Goal: Transaction & Acquisition: Subscribe to service/newsletter

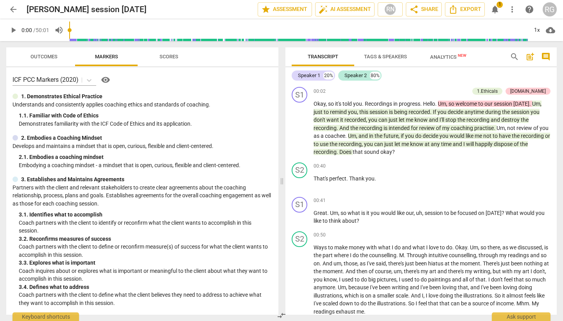
scroll to position [6937, 0]
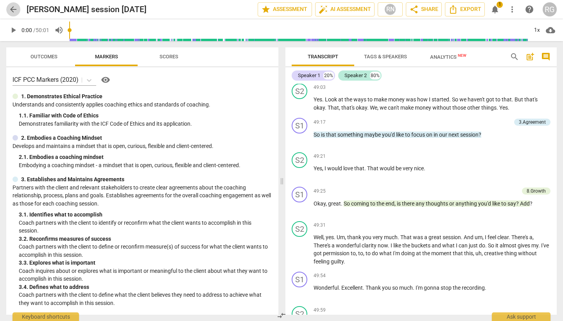
click at [9, 10] on span "arrow_back" at bounding box center [13, 9] width 9 height 9
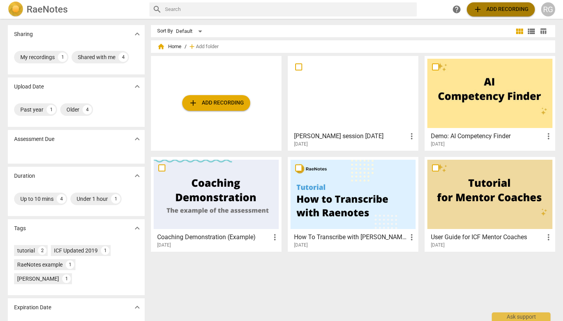
click at [484, 11] on span "add Add recording" at bounding box center [501, 9] width 56 height 9
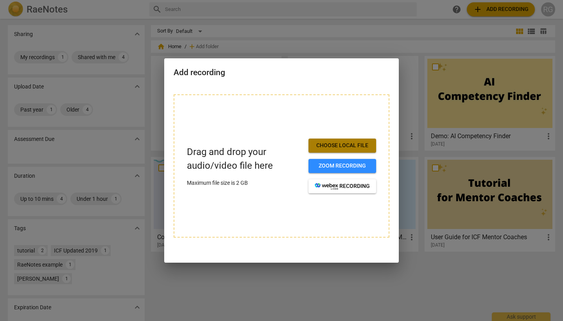
click at [343, 147] on span "Choose local file" at bounding box center [342, 146] width 55 height 8
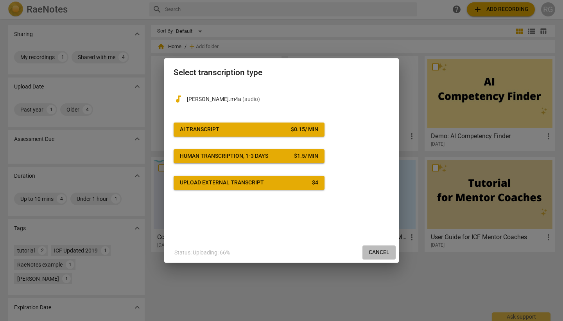
click at [389, 252] on span "Cancel" at bounding box center [379, 252] width 21 height 8
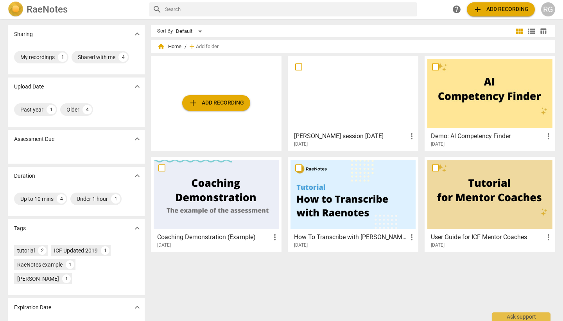
click at [549, 9] on div "RG" at bounding box center [549, 9] width 14 height 14
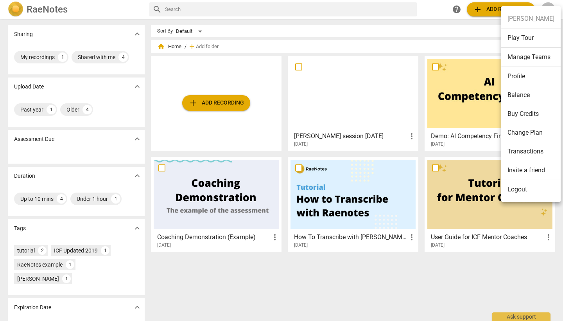
click at [522, 135] on li "Change Plan" at bounding box center [531, 132] width 59 height 19
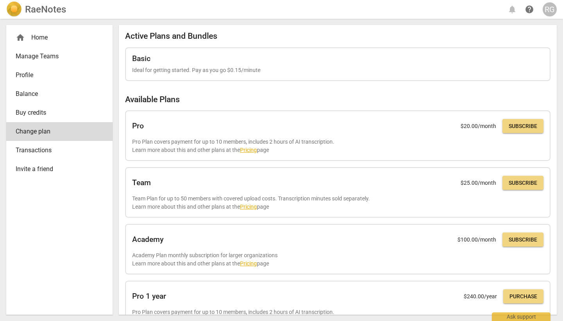
click at [550, 7] on div "RG" at bounding box center [550, 9] width 14 height 14
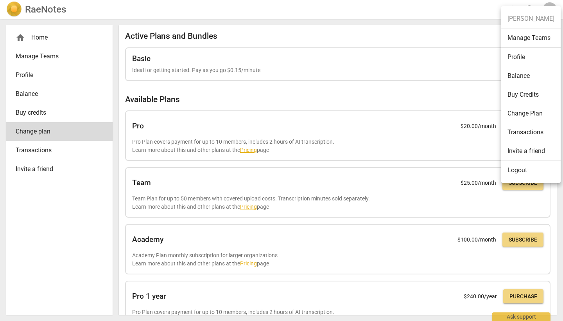
click at [516, 171] on li "Logout" at bounding box center [531, 170] width 59 height 19
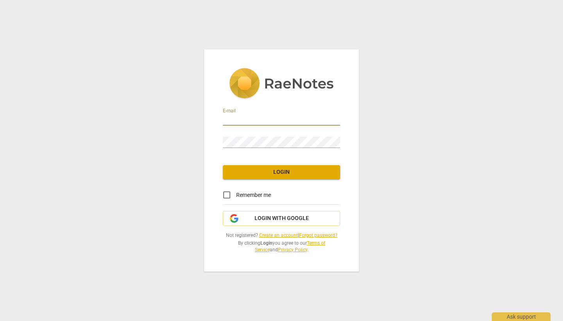
click at [290, 232] on link "Create an account" at bounding box center [278, 234] width 39 height 5
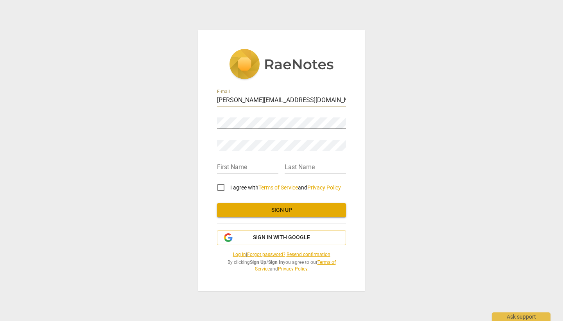
type input "rebecca@beccagrant.com"
type input "Rebecca"
type input "Grant"
click at [219, 187] on input "I agree with Terms of Service and Privacy Policy" at bounding box center [221, 187] width 19 height 19
checkbox input "true"
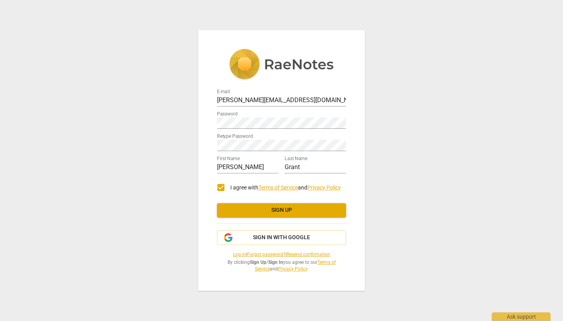
click at [266, 212] on span "Sign up" at bounding box center [281, 210] width 117 height 8
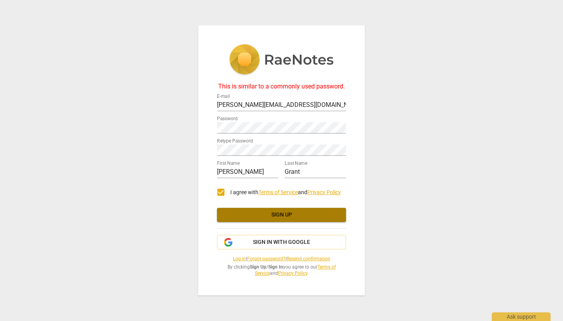
click at [259, 211] on button "Sign up" at bounding box center [281, 215] width 129 height 14
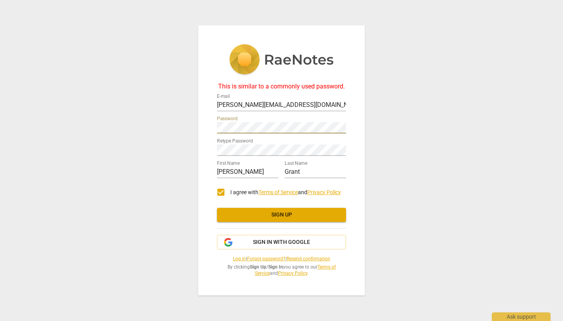
click at [201, 125] on div "This is similar to a commonly used password. E-mail rebecca@beccagrant.com Pass…" at bounding box center [281, 160] width 167 height 270
click at [194, 148] on div "This is similar to a commonly used password. E-mail rebecca@beccagrant.com Pass…" at bounding box center [281, 160] width 563 height 321
click at [259, 212] on span "Sign up" at bounding box center [281, 215] width 117 height 8
click at [212, 129] on div "This is similar to a commonly used password. E-mail rebecca@beccagrant.com Pass…" at bounding box center [281, 160] width 167 height 270
click at [202, 147] on div "This is similar to a commonly used password. E-mail rebecca@beccagrant.com Pass…" at bounding box center [281, 160] width 167 height 270
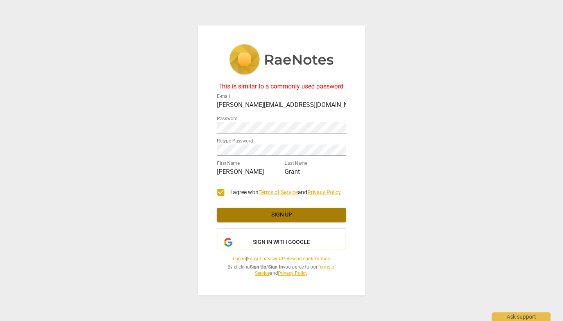
click at [272, 213] on span "Sign up" at bounding box center [281, 215] width 117 height 8
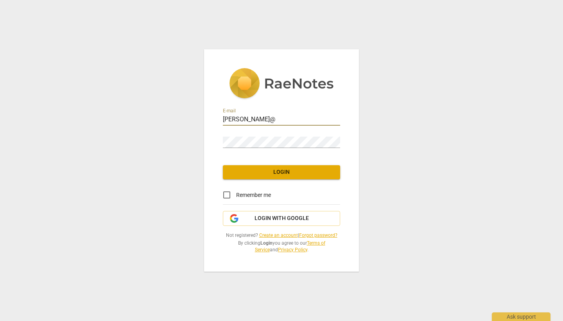
type input "[PERSON_NAME][EMAIL_ADDRESS][DOMAIN_NAME]"
click at [268, 171] on span "Login" at bounding box center [281, 172] width 105 height 8
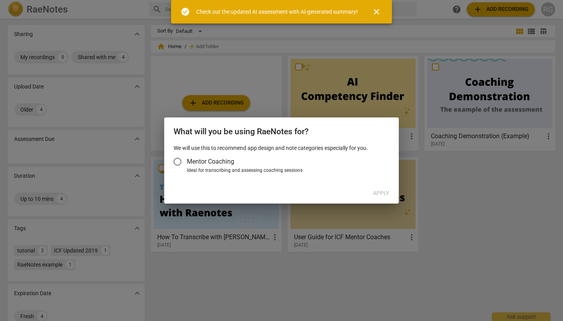
click at [177, 164] on input "Mentor Coaching" at bounding box center [177, 161] width 19 height 19
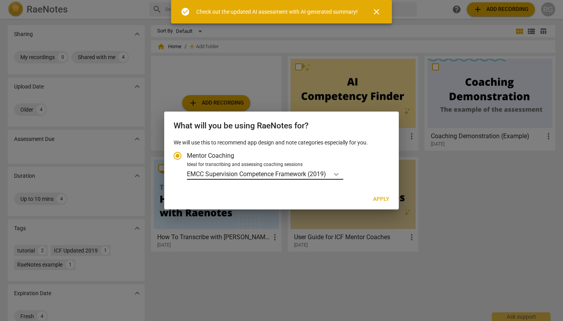
click at [340, 173] on icon "Account type" at bounding box center [337, 174] width 8 height 8
click at [0, 0] on input "Ideal for transcribing and assessing coaching sessions EMCC Supervision Compete…" at bounding box center [0, 0] width 0 height 0
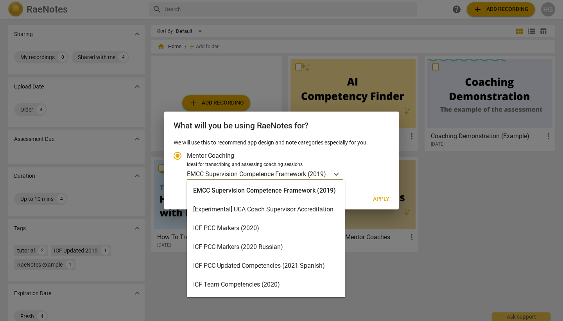
click at [313, 224] on div "ICF PCC Markers (2020)" at bounding box center [266, 228] width 158 height 19
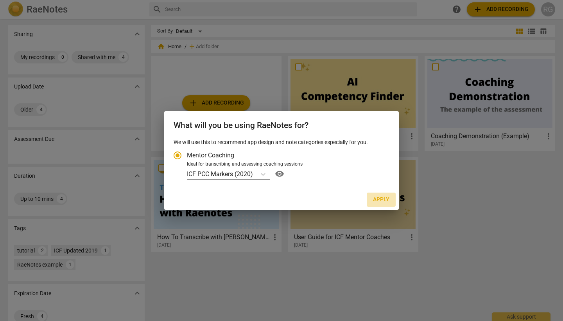
click at [385, 201] on span "Apply" at bounding box center [381, 200] width 16 height 8
radio input "false"
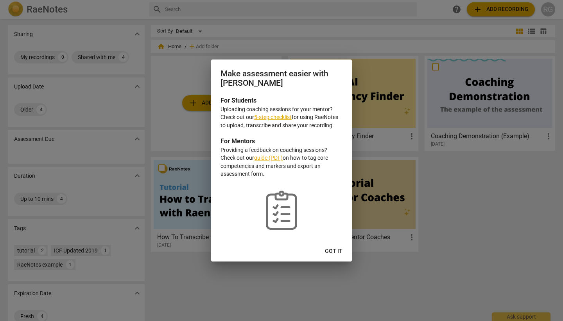
click at [337, 250] on span "Got it" at bounding box center [334, 251] width 18 height 8
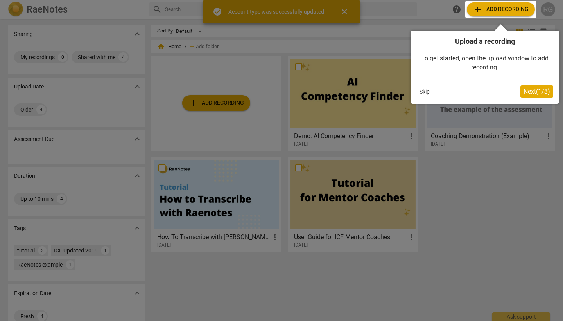
click at [524, 90] on span "Next ( 1 / 3 )" at bounding box center [537, 91] width 27 height 7
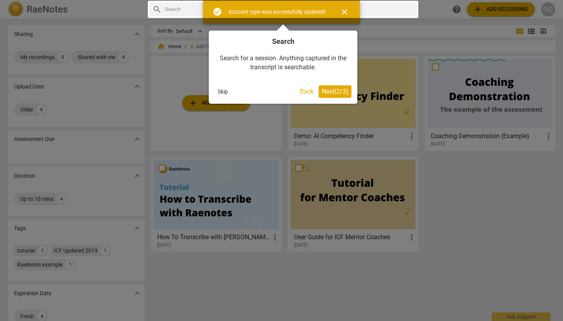
click at [336, 88] on span "Next ( 2 / 3 )" at bounding box center [335, 91] width 27 height 7
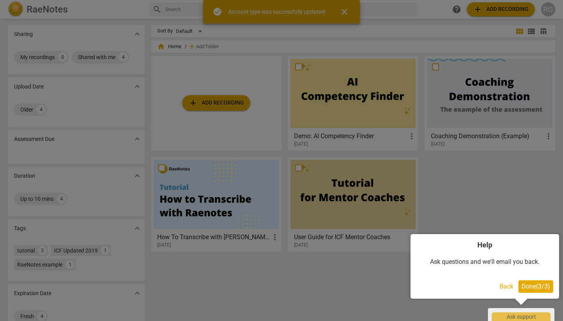
click at [534, 282] on span "Done ( 3 / 3 )" at bounding box center [536, 285] width 29 height 7
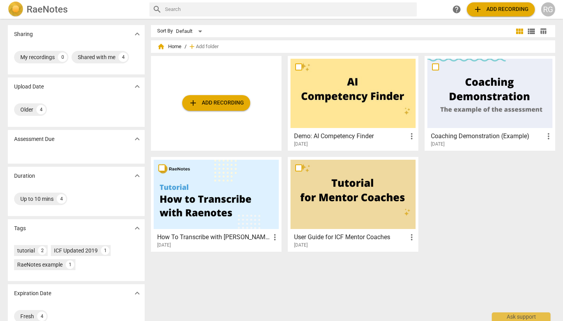
click at [203, 103] on span "add Add recording" at bounding box center [217, 102] width 56 height 9
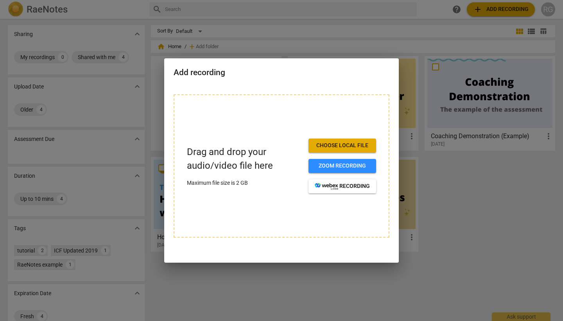
click at [366, 141] on button "Choose local file" at bounding box center [343, 146] width 68 height 14
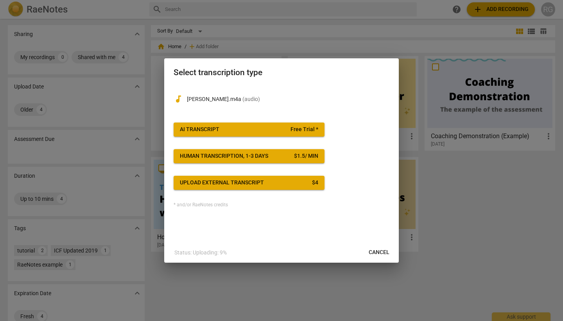
click at [260, 130] on span "AI Transcript Free Trial *" at bounding box center [249, 130] width 139 height 8
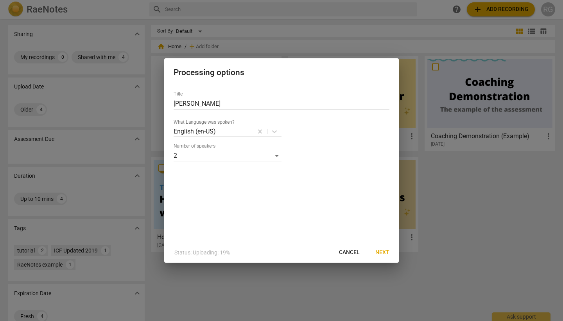
click at [385, 255] on span "Next" at bounding box center [383, 252] width 14 height 8
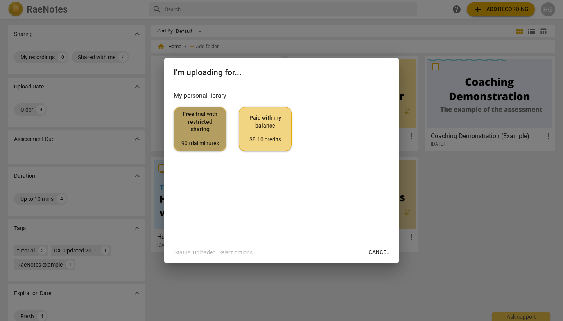
click at [215, 125] on span "Free trial with restricted sharing 90 trial minutes" at bounding box center [200, 128] width 40 height 37
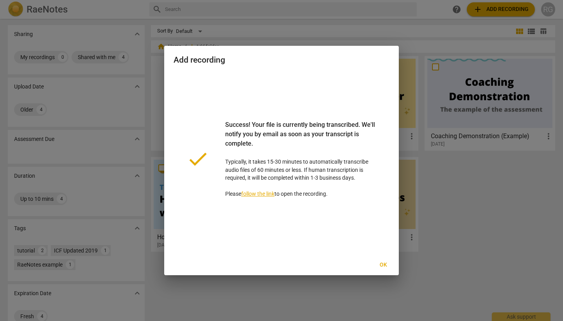
click at [385, 263] on span "Ok" at bounding box center [383, 265] width 13 height 8
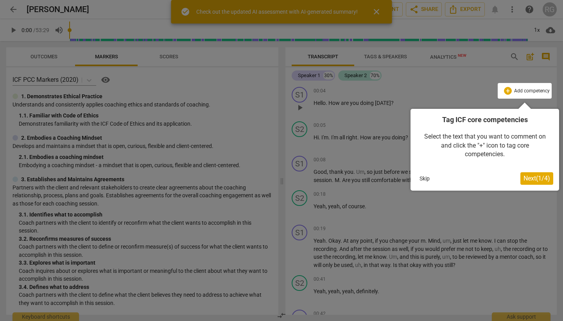
click at [542, 177] on span "Next ( 1 / 4 )" at bounding box center [537, 178] width 27 height 7
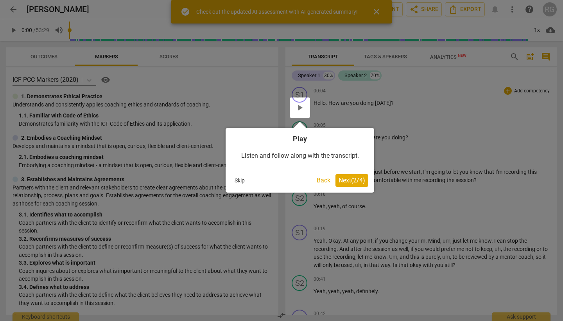
click at [243, 182] on button "Skip" at bounding box center [240, 181] width 16 height 12
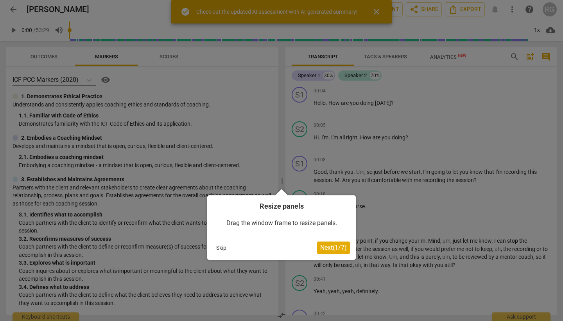
click at [216, 245] on button "Skip" at bounding box center [221, 248] width 16 height 12
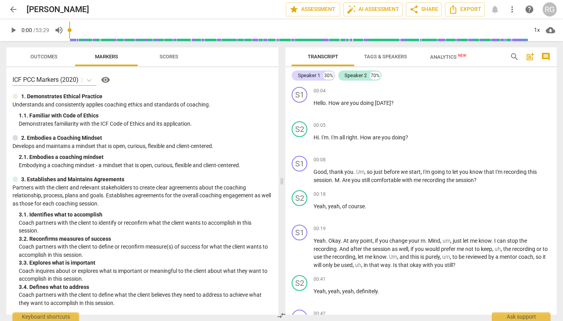
click at [173, 61] on button "Scores" at bounding box center [169, 56] width 63 height 19
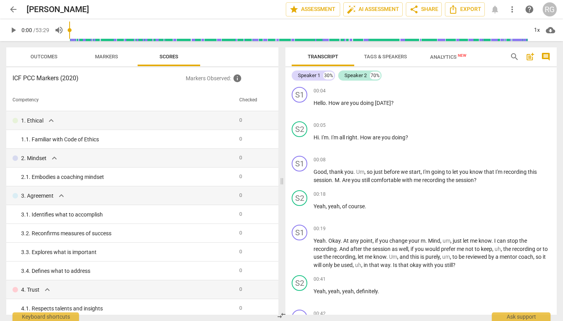
click at [42, 56] on span "Outcomes" at bounding box center [44, 57] width 27 height 6
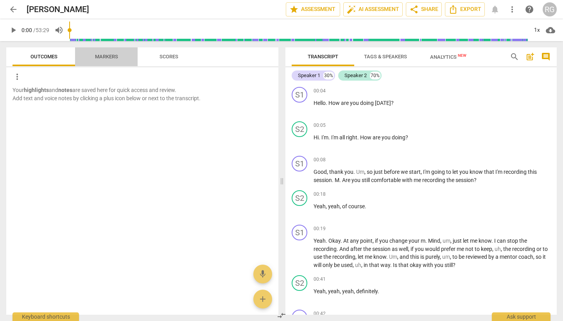
click at [97, 61] on span "Markers" at bounding box center [107, 57] width 42 height 11
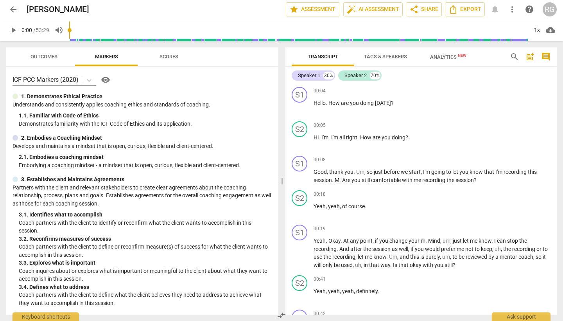
click at [531, 58] on span "post_add" at bounding box center [530, 56] width 9 height 9
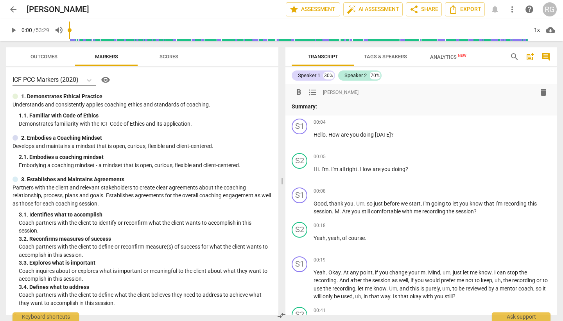
click at [479, 77] on div "Speaker 1 30% Speaker 2 70%" at bounding box center [421, 75] width 259 height 13
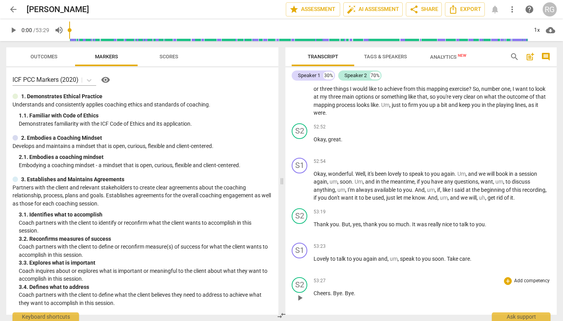
scroll to position [6785, 0]
click at [408, 319] on icon "Export" at bounding box center [410, 323] width 6 height 9
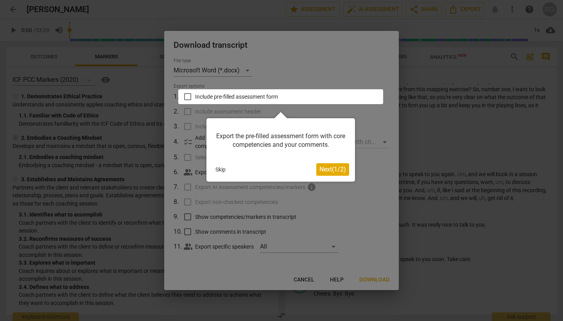
click at [225, 170] on button "Skip" at bounding box center [220, 170] width 16 height 12
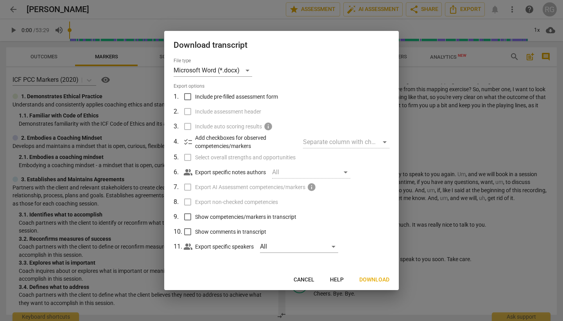
click at [377, 276] on span "Download" at bounding box center [375, 280] width 30 height 8
